Goal: Task Accomplishment & Management: Manage account settings

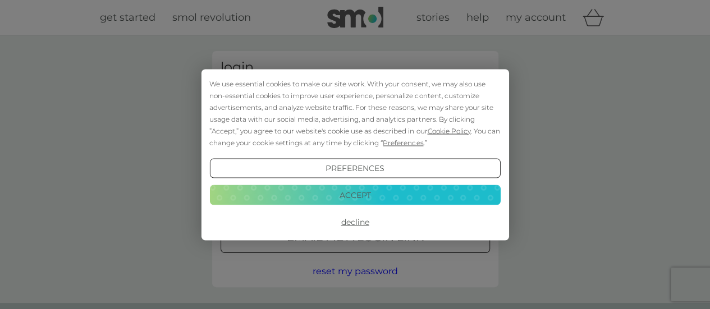
click at [221, 161] on button "Login" at bounding box center [356, 177] width 270 height 33
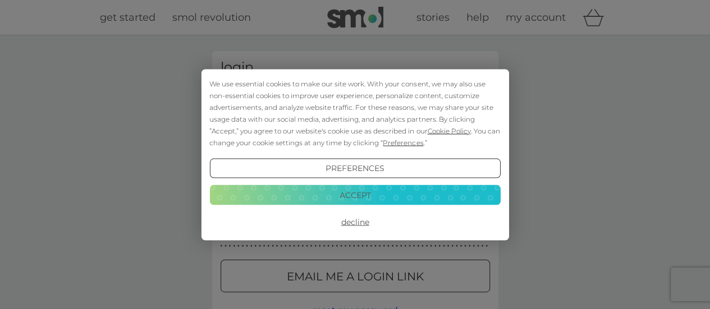
click at [356, 195] on button "Accept" at bounding box center [354, 195] width 291 height 20
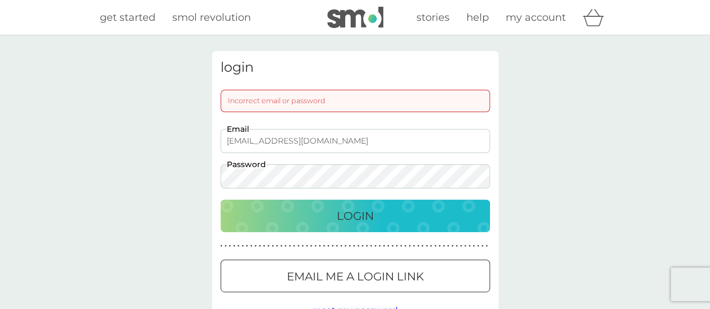
click at [186, 174] on div "login Incorrect email or password [EMAIL_ADDRESS][DOMAIN_NAME] Email Password L…" at bounding box center [355, 188] width 710 height 307
click at [221, 200] on button "Login" at bounding box center [356, 216] width 270 height 33
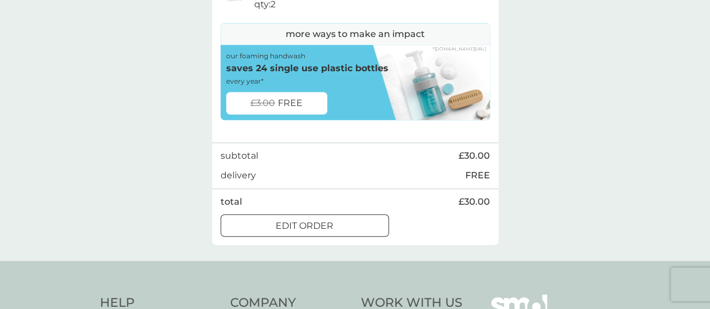
scroll to position [496, 0]
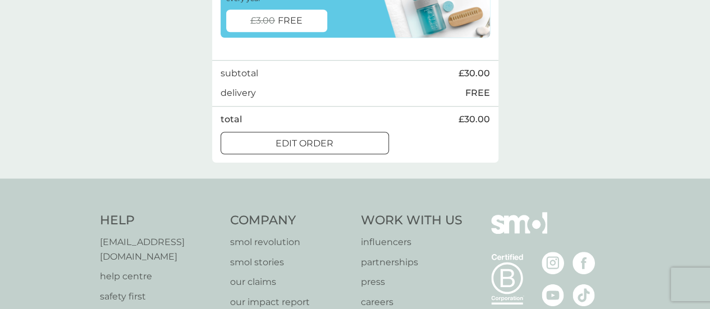
click at [318, 143] on div at bounding box center [318, 143] width 0 height 0
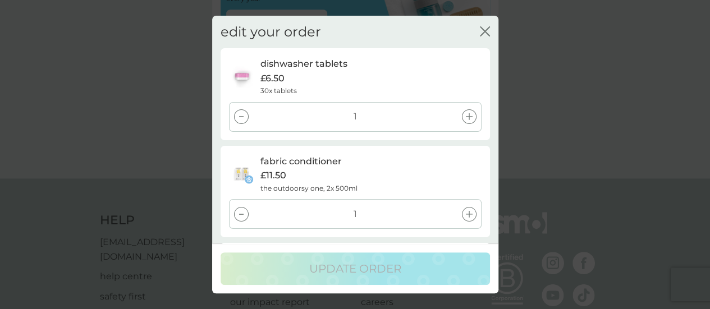
click at [247, 220] on div at bounding box center [241, 214] width 15 height 15
click at [240, 217] on div at bounding box center [241, 214] width 15 height 15
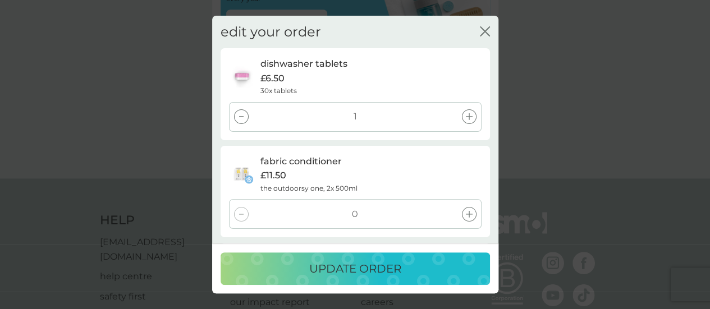
click at [350, 265] on p "update order" at bounding box center [355, 269] width 92 height 18
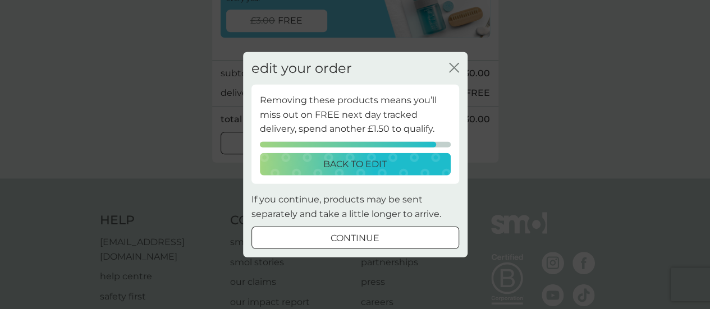
click at [358, 230] on button "continue" at bounding box center [356, 238] width 208 height 22
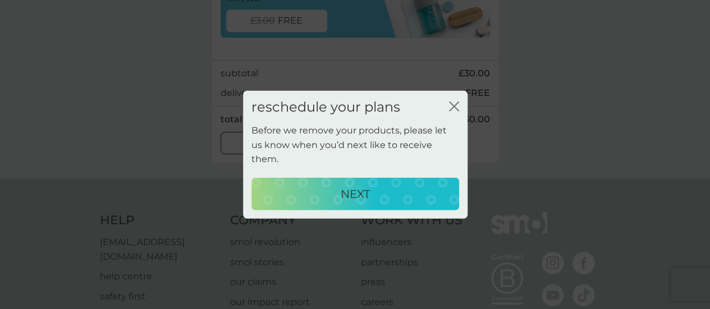
click at [454, 111] on icon "close" at bounding box center [454, 106] width 10 height 10
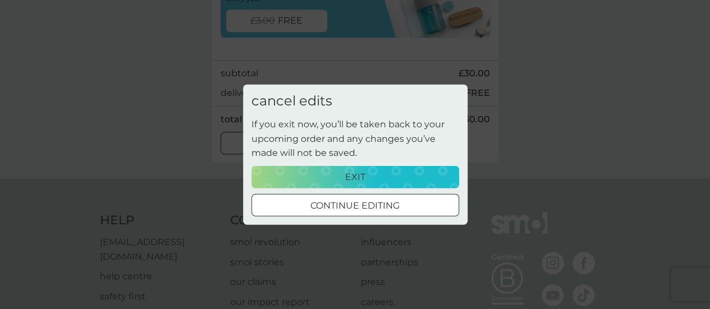
click at [356, 200] on div at bounding box center [355, 206] width 40 height 12
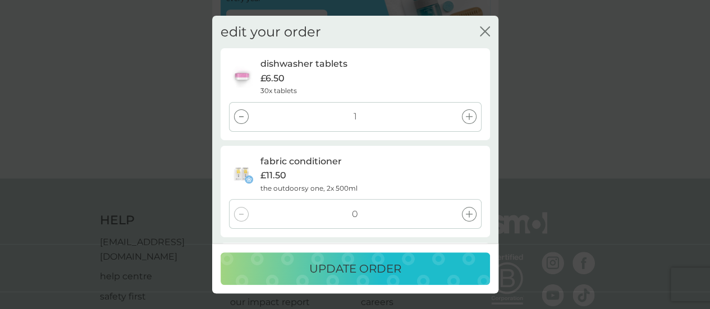
click at [370, 148] on div "fabric conditioner £11.50 the outdoorsy one, 2x 500ml 0" at bounding box center [356, 192] width 270 height 92
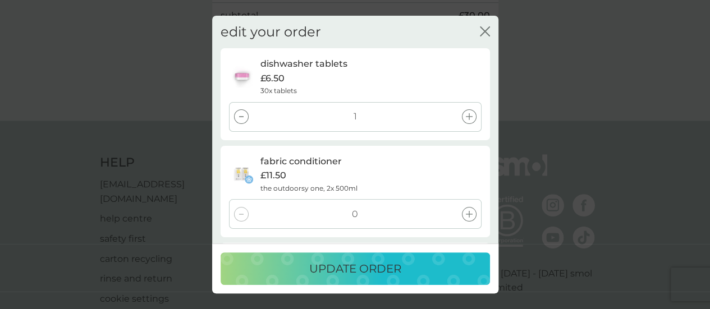
scroll to position [564, 0]
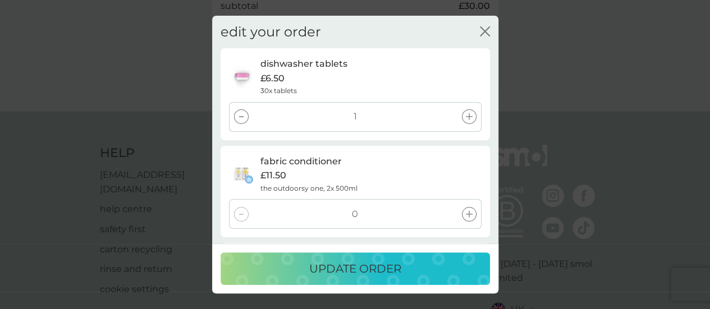
click at [354, 265] on p "update order" at bounding box center [355, 269] width 92 height 18
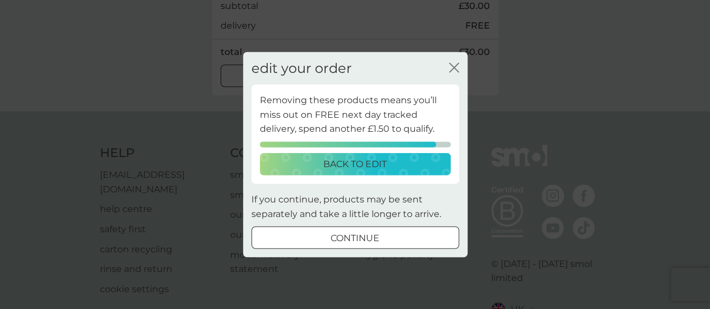
click at [329, 233] on div "continue" at bounding box center [355, 238] width 207 height 15
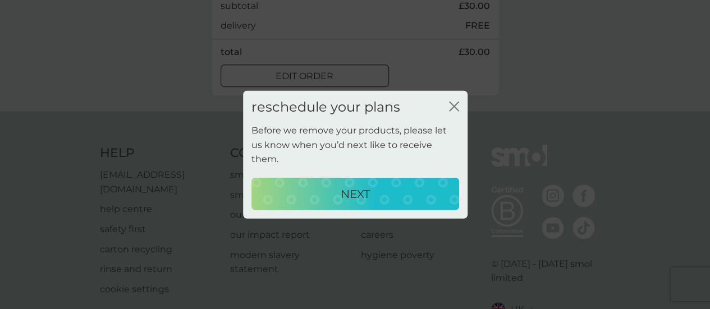
click at [345, 188] on p "NEXT" at bounding box center [355, 194] width 29 height 18
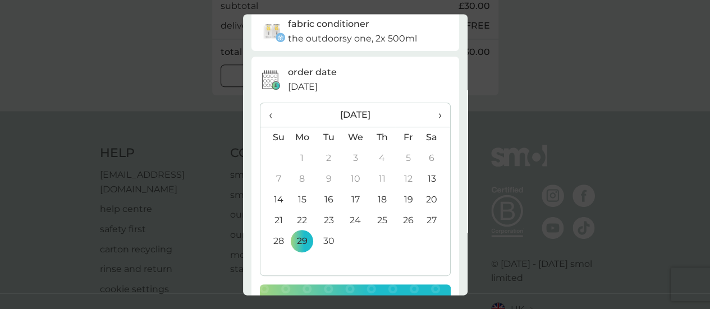
scroll to position [75, 0]
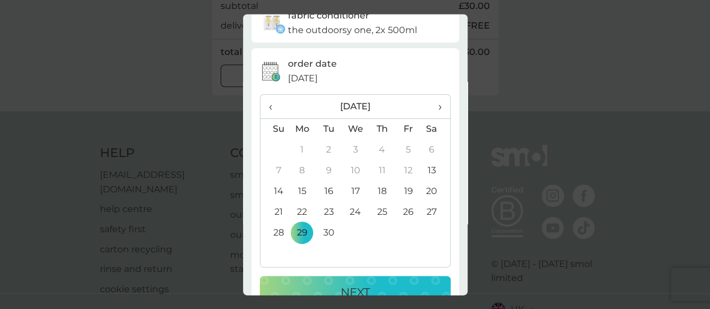
click at [325, 211] on td "23" at bounding box center [329, 212] width 26 height 21
click at [370, 212] on td "25" at bounding box center [382, 212] width 26 height 21
click at [345, 285] on p "NEXT" at bounding box center [355, 293] width 29 height 18
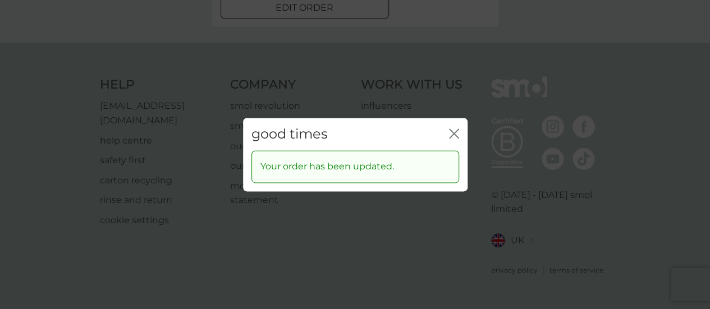
scroll to position [0, 0]
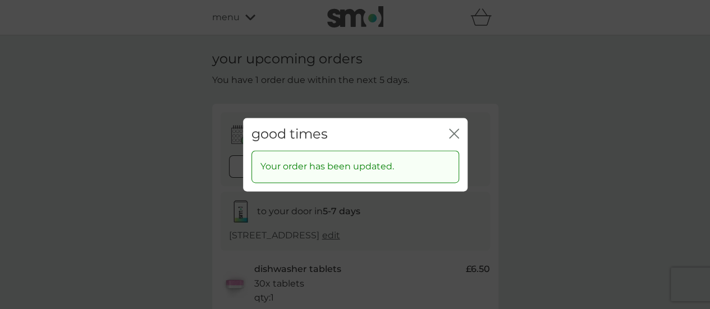
click at [451, 141] on div "close" at bounding box center [454, 134] width 10 height 16
click at [461, 123] on div "good times close" at bounding box center [355, 134] width 225 height 33
click at [456, 130] on icon "close" at bounding box center [454, 134] width 10 height 10
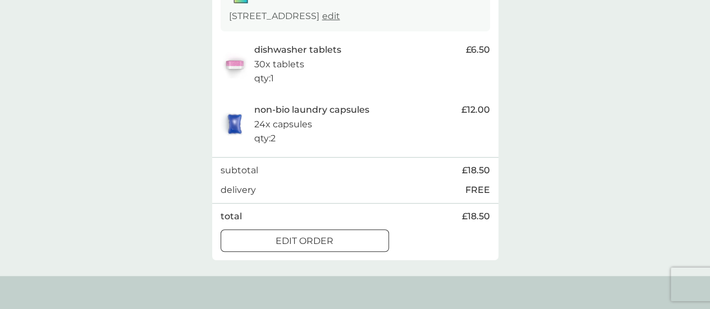
scroll to position [142, 0]
